Goal: Browse casually: Explore the website without a specific task or goal

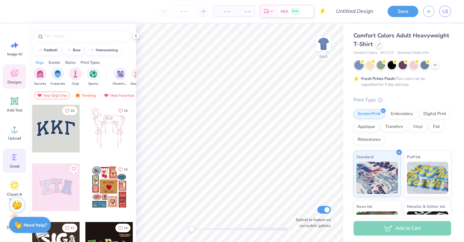
scroll to position [5, 0]
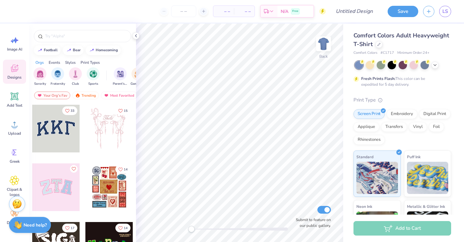
click at [17, 205] on img at bounding box center [17, 204] width 10 height 10
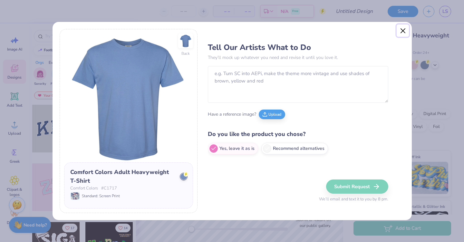
click at [401, 29] on button "Close" at bounding box center [402, 30] width 12 height 12
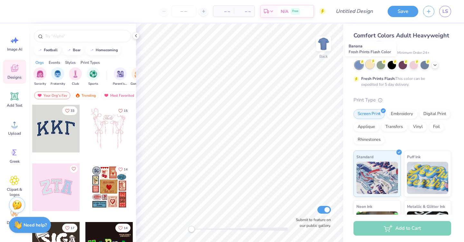
click at [369, 63] on div at bounding box center [369, 64] width 8 height 8
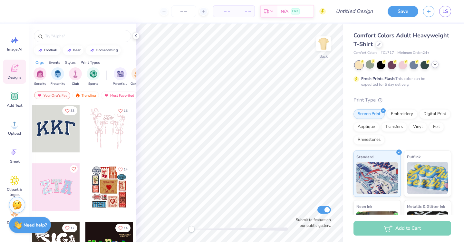
click at [435, 63] on icon at bounding box center [434, 64] width 5 height 5
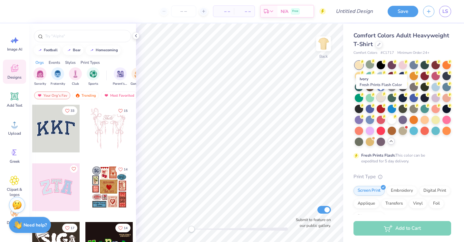
click at [380, 97] on div at bounding box center [380, 97] width 8 height 8
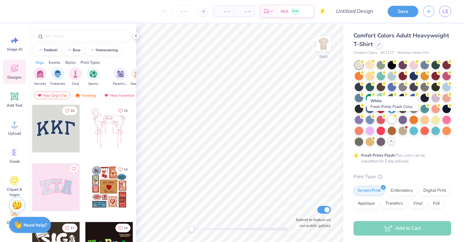
click at [393, 118] on div at bounding box center [391, 119] width 8 height 8
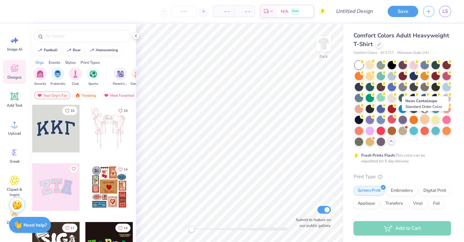
click at [424, 121] on div at bounding box center [424, 119] width 8 height 8
